Goal: Task Accomplishment & Management: Manage account settings

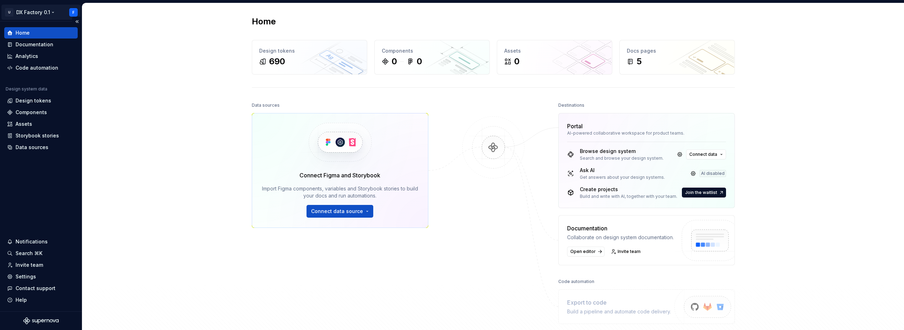
click at [70, 13] on html "U DX Factory 0.1 F Home Documentation Analytics Code automation Design system d…" at bounding box center [452, 165] width 904 height 330
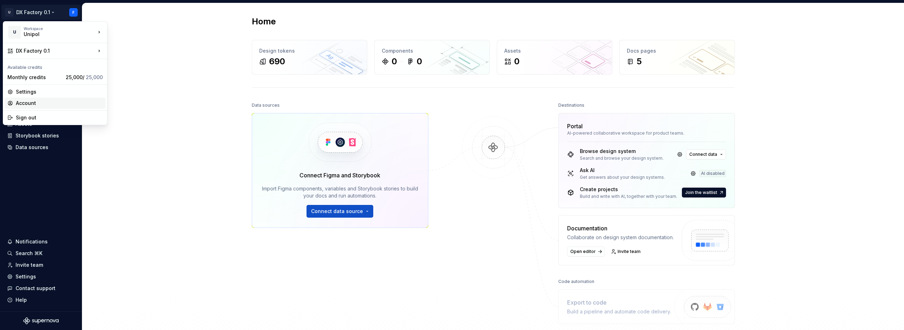
click at [31, 103] on div "Account" at bounding box center [59, 103] width 87 height 7
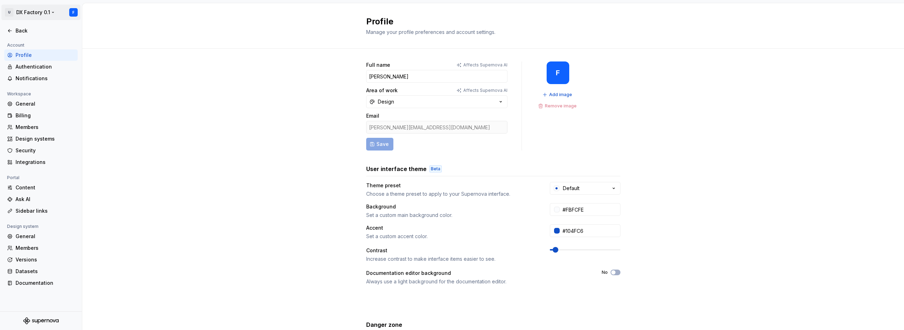
click at [39, 9] on html "U DX Factory 0.1 F Back Account Profile Authentication Notifications Workspace …" at bounding box center [452, 165] width 904 height 330
click at [29, 76] on div "Sign out" at bounding box center [59, 76] width 87 height 7
